Goal: Check status

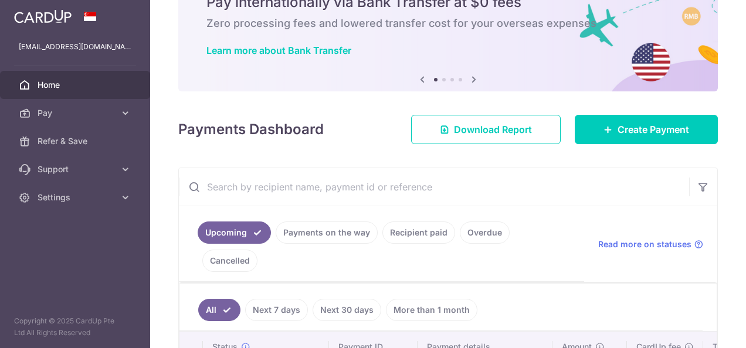
click at [407, 232] on link "Recipient paid" at bounding box center [419, 233] width 73 height 22
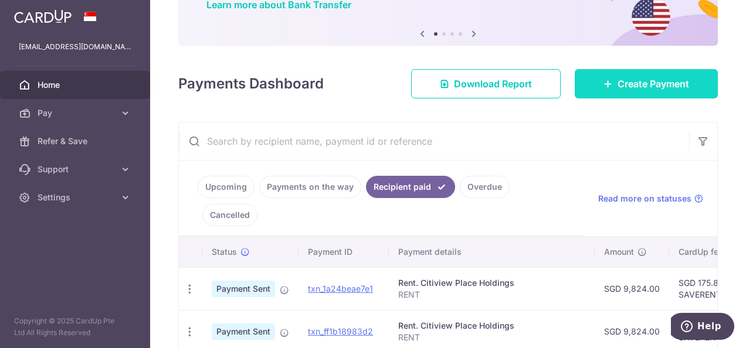
scroll to position [176, 0]
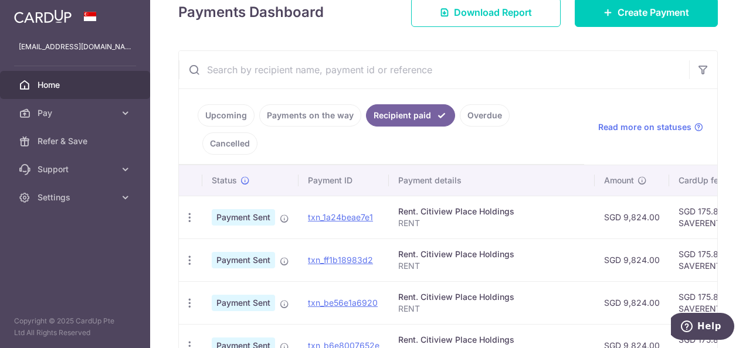
click at [262, 209] on span "Payment Sent" at bounding box center [243, 217] width 63 height 16
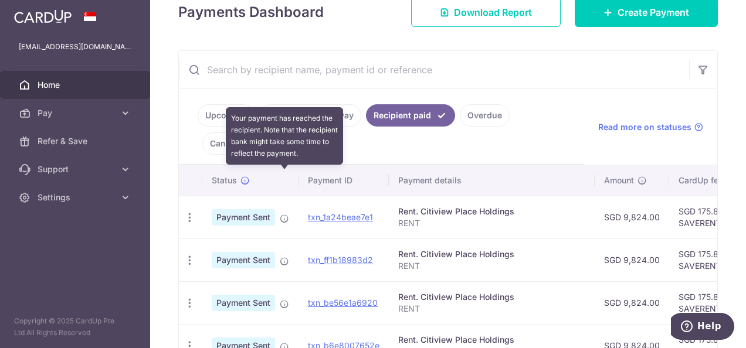
click at [284, 214] on icon at bounding box center [284, 218] width 9 height 9
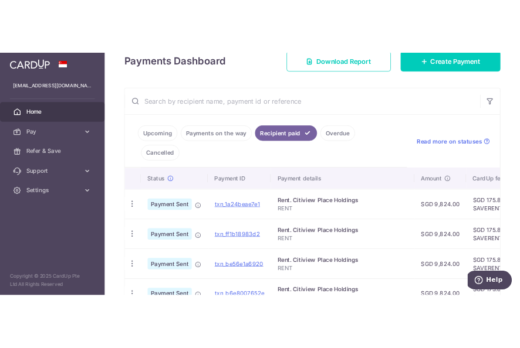
scroll to position [235, 0]
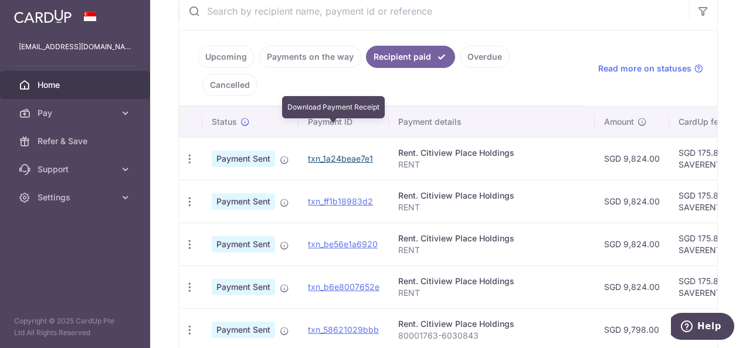
click at [324, 154] on link "txn_1a24beae7e1" at bounding box center [340, 159] width 65 height 10
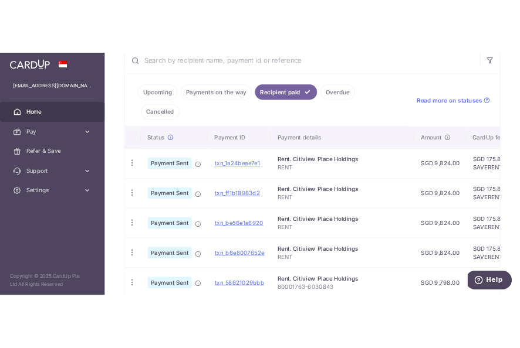
scroll to position [232, 0]
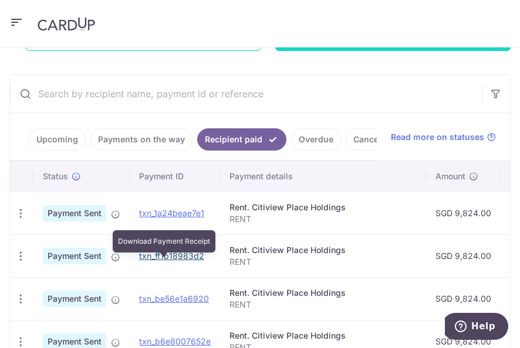
drag, startPoint x: 153, startPoint y: 262, endPoint x: 428, endPoint y: 47, distance: 349.0
click at [153, 261] on link "txn_ff1b18983d2" at bounding box center [171, 256] width 65 height 10
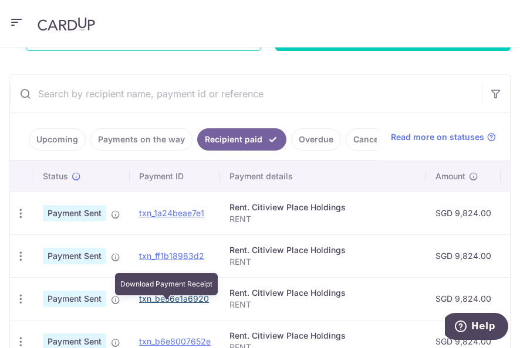
click at [158, 304] on link "txn_be56e1a6920" at bounding box center [174, 299] width 70 height 10
